Goal: Information Seeking & Learning: Stay updated

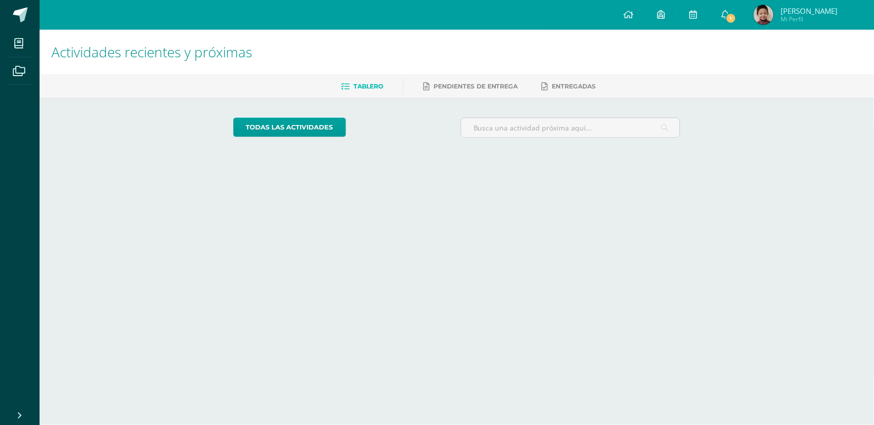
click at [730, 14] on icon at bounding box center [726, 14] width 8 height 9
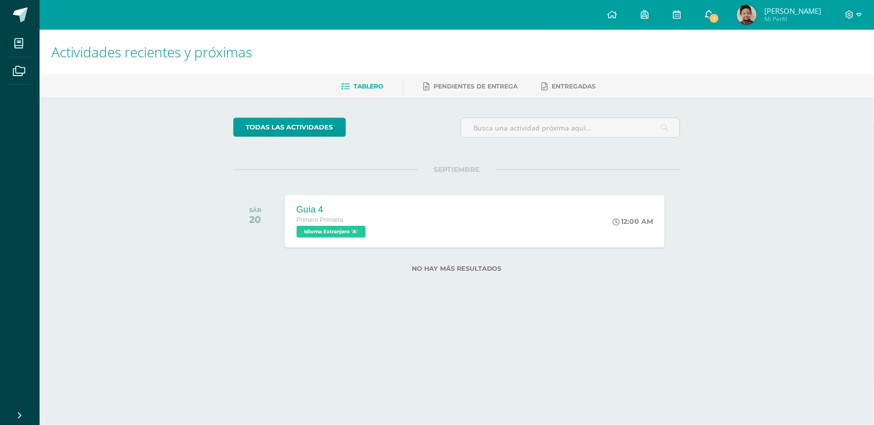
click at [713, 12] on icon at bounding box center [709, 14] width 8 height 9
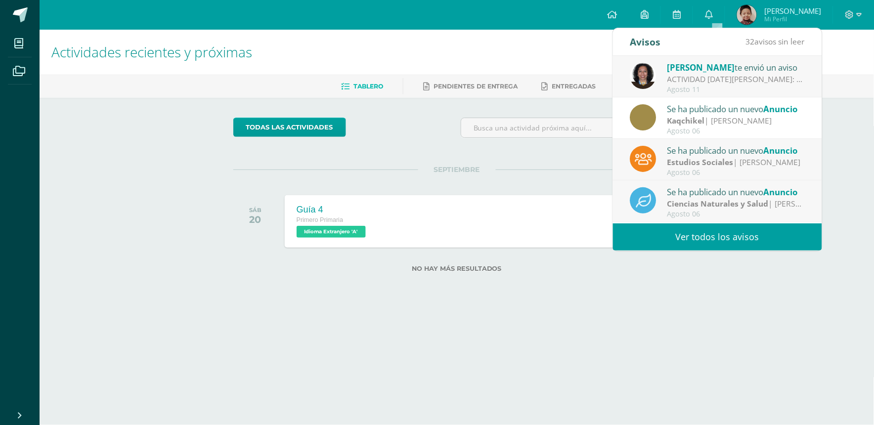
click at [735, 83] on div "ACTIVIDAD [DATE][PERSON_NAME]: Papitos buenos días. Es un gusto saludarlos. Les…" at bounding box center [736, 79] width 137 height 11
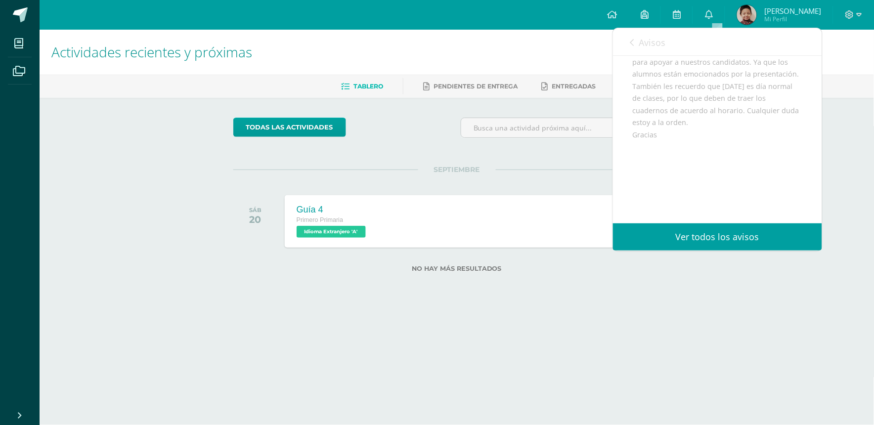
scroll to position [198, 0]
click at [617, 14] on icon at bounding box center [612, 14] width 10 height 9
